Goal: Transaction & Acquisition: Purchase product/service

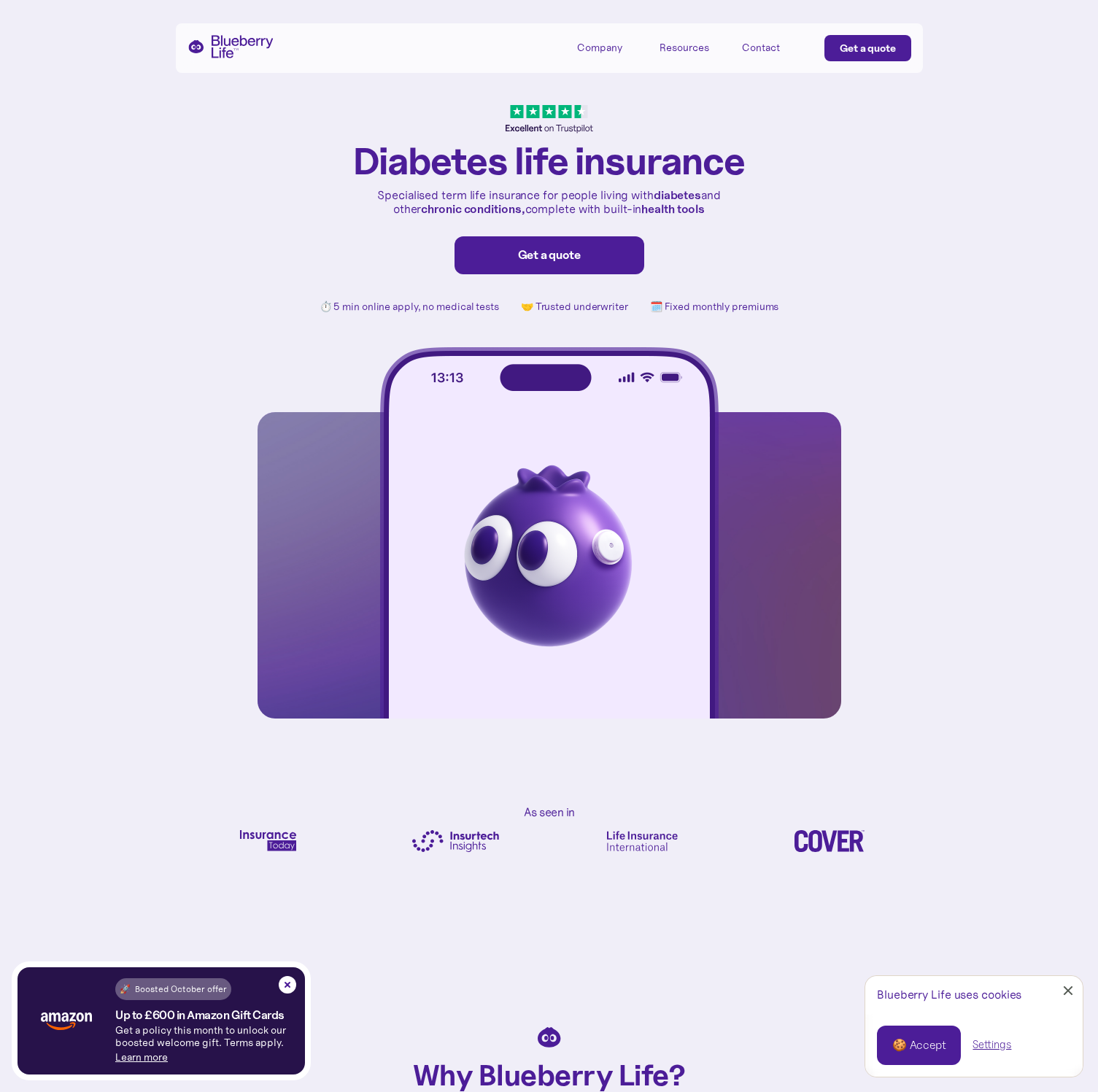
click at [564, 241] on link "Get a quote" at bounding box center [549, 255] width 190 height 38
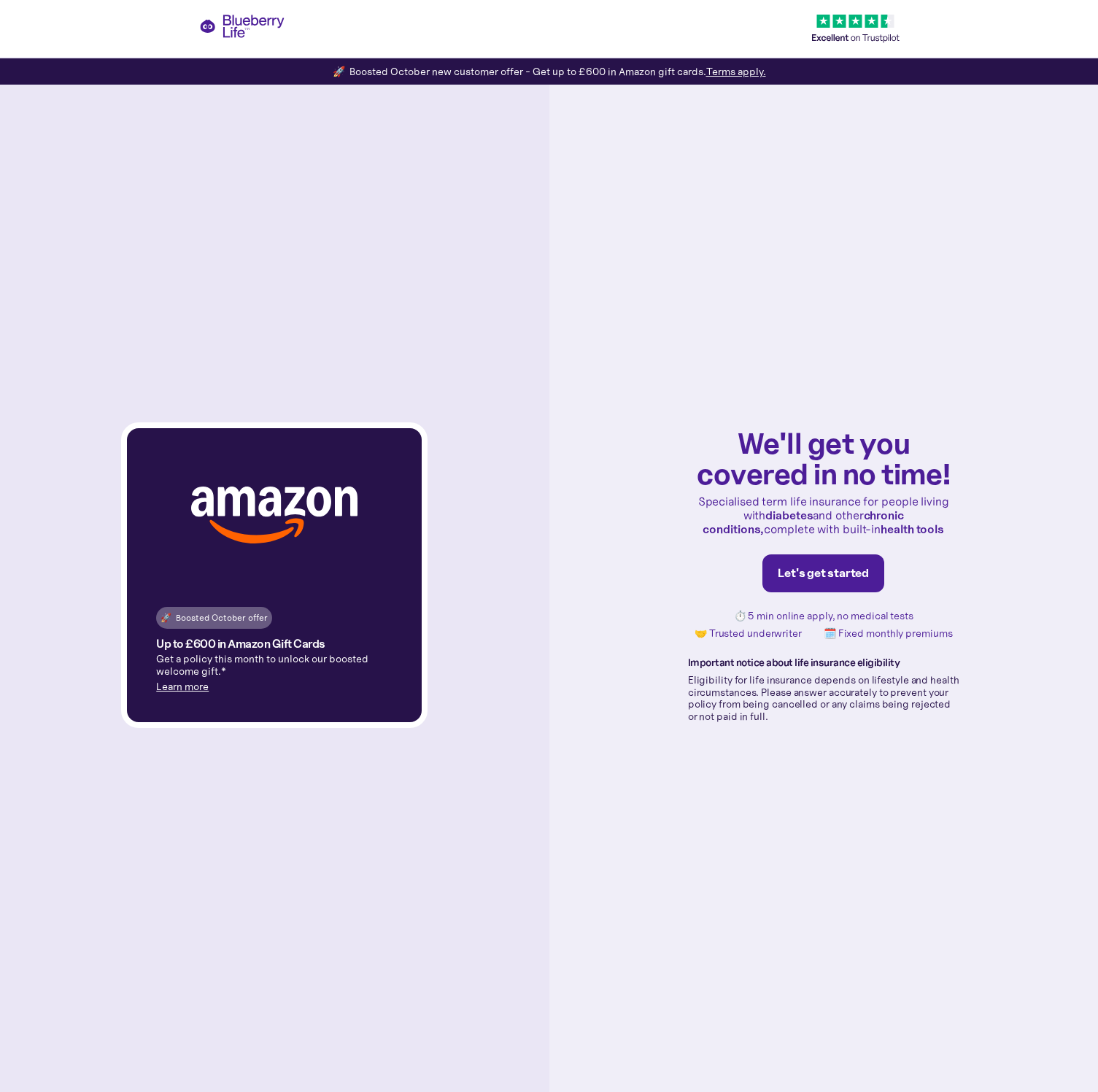
click at [827, 588] on link "Let's get started" at bounding box center [823, 573] width 122 height 38
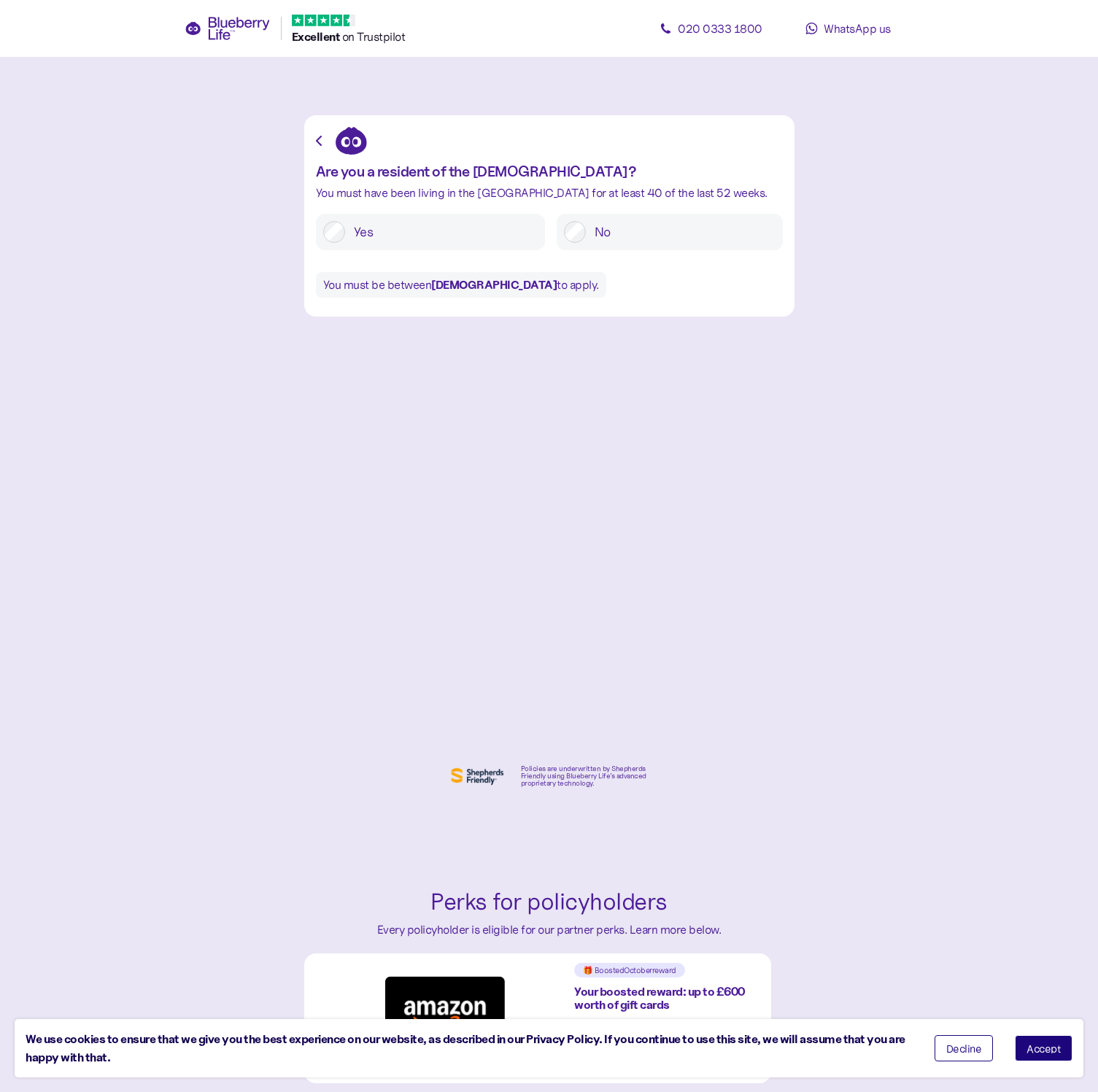
click at [640, 234] on label "No" at bounding box center [681, 232] width 190 height 22
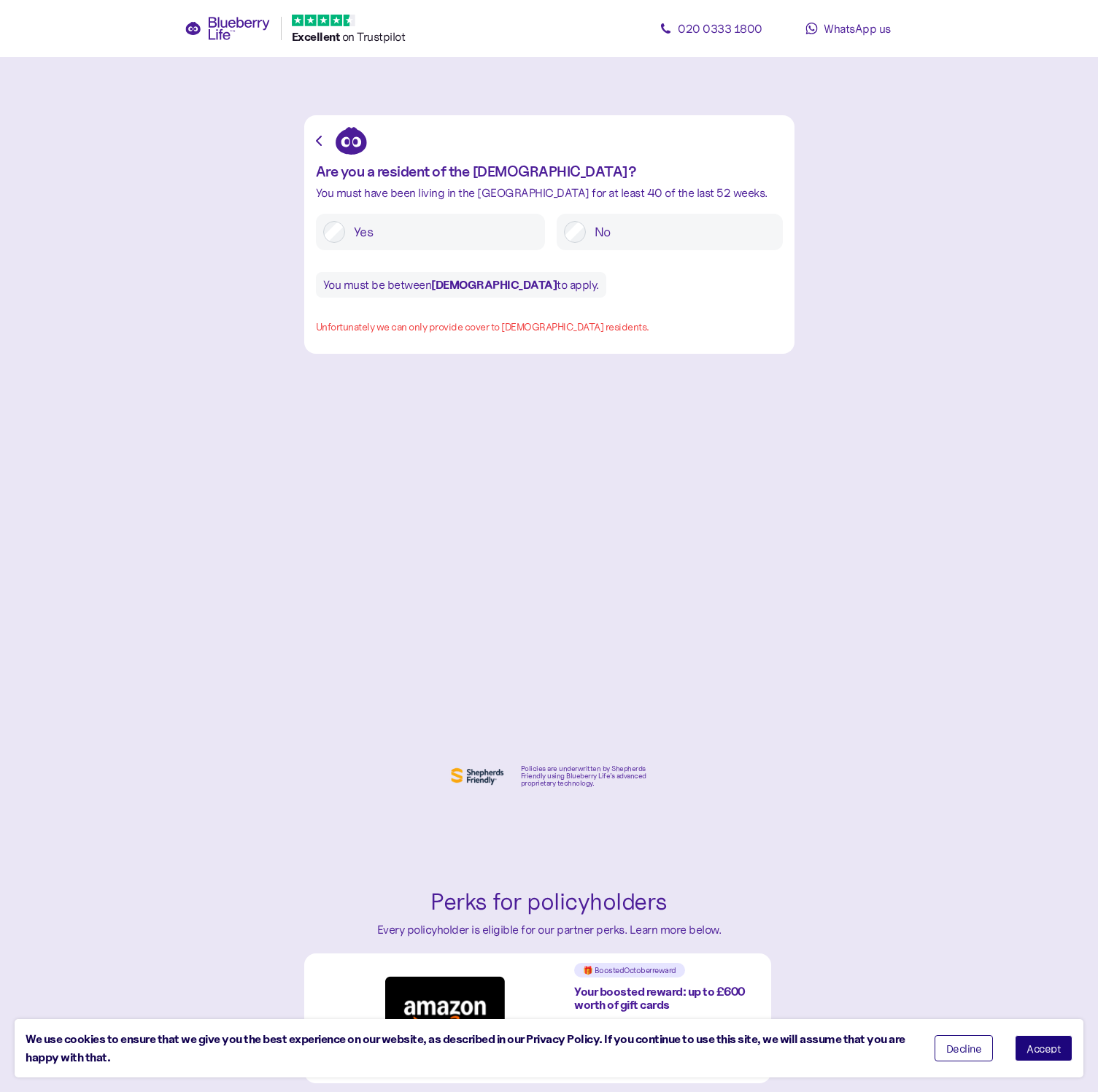
click at [447, 236] on label "Yes" at bounding box center [441, 232] width 193 height 22
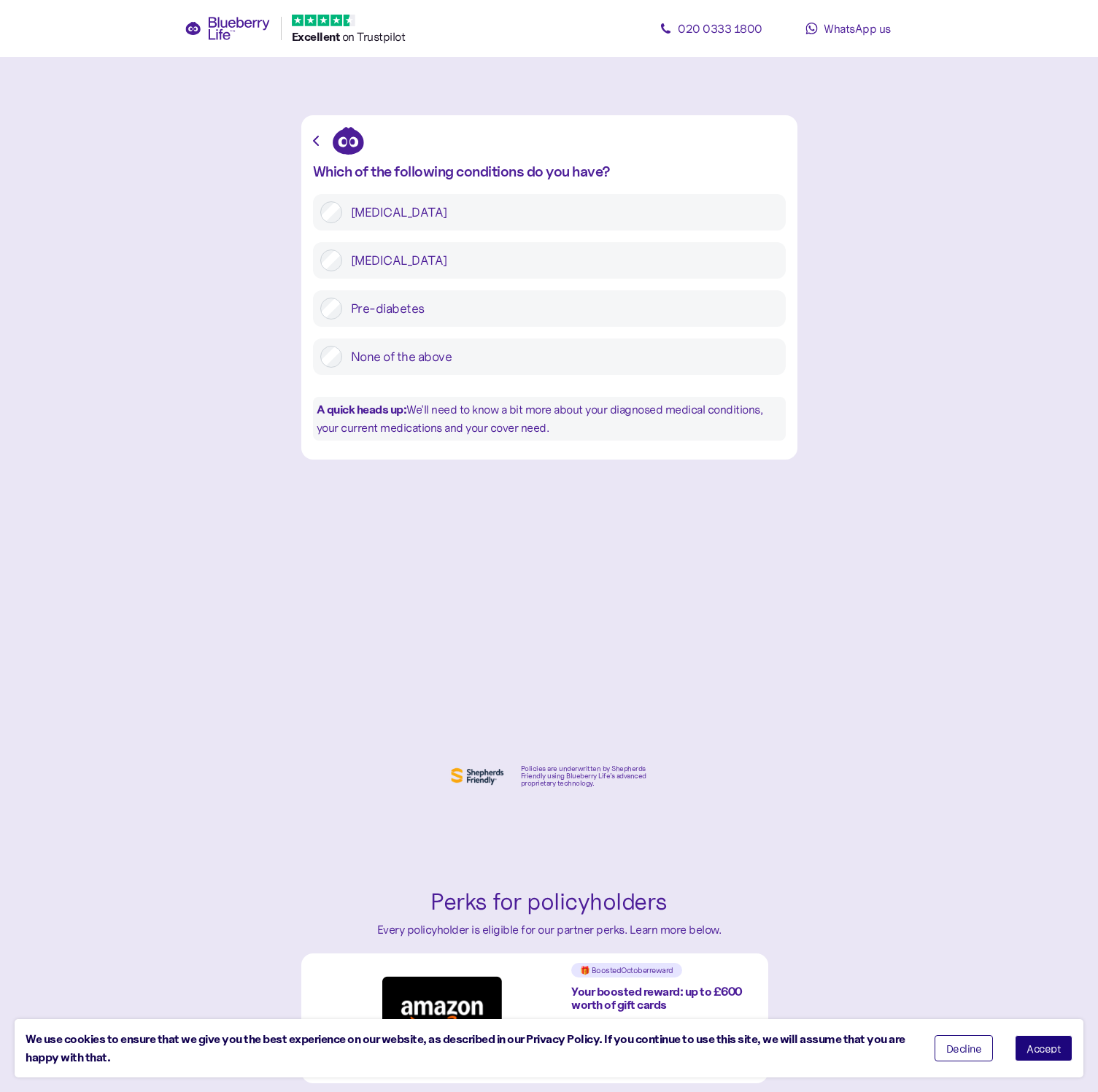
click at [438, 358] on label "None of the above" at bounding box center [560, 357] width 436 height 22
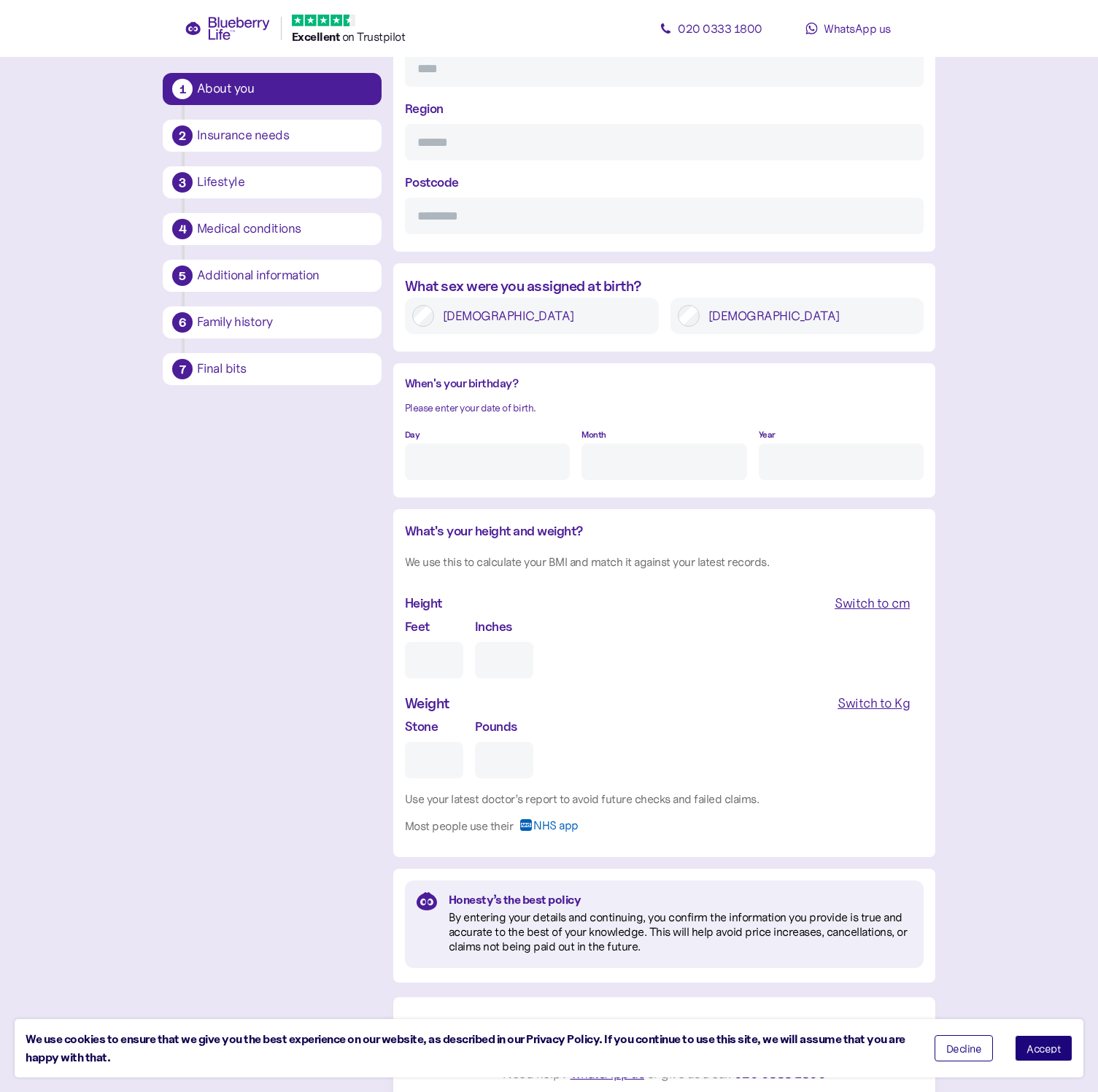
scroll to position [927, 0]
click at [244, 136] on div "Insurance needs" at bounding box center [284, 135] width 175 height 13
click at [235, 201] on div "1 About you 2 Insurance needs 3 Lifestyle 4 Medical conditions 5 Additional inf…" at bounding box center [272, 229] width 219 height 312
click at [235, 273] on div "Additional information" at bounding box center [284, 276] width 175 height 13
click at [238, 342] on div "1 About you 2 Insurance needs 3 Lifestyle 4 Medical conditions 5 Additional inf…" at bounding box center [272, 229] width 219 height 312
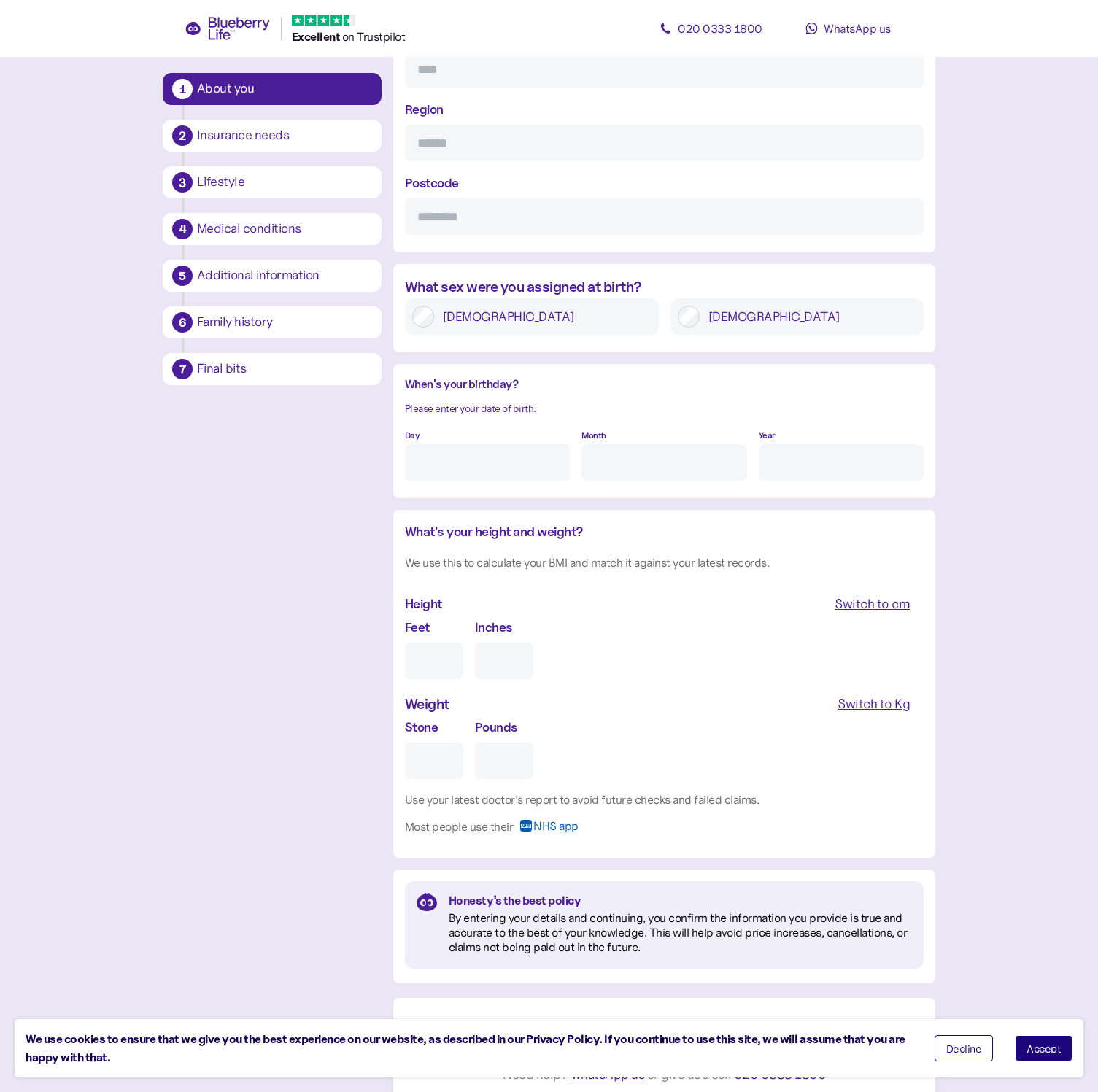
click at [240, 444] on div "1 About you 2 Insurance needs 3 Lifestyle 4 Medical conditions 5 Additional inf…" at bounding box center [549, 130] width 773 height 1941
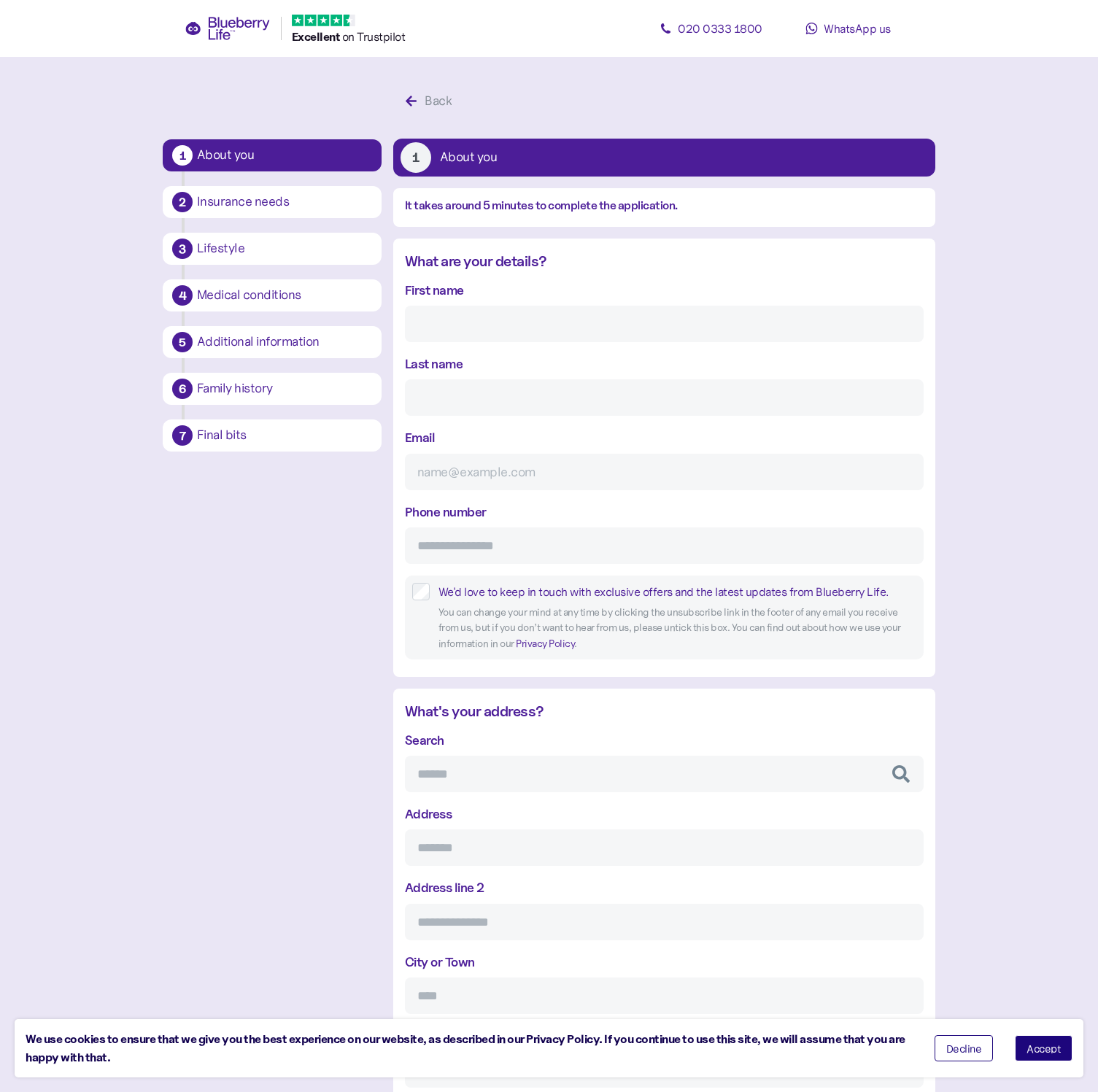
scroll to position [0, 0]
